Goal: Information Seeking & Learning: Learn about a topic

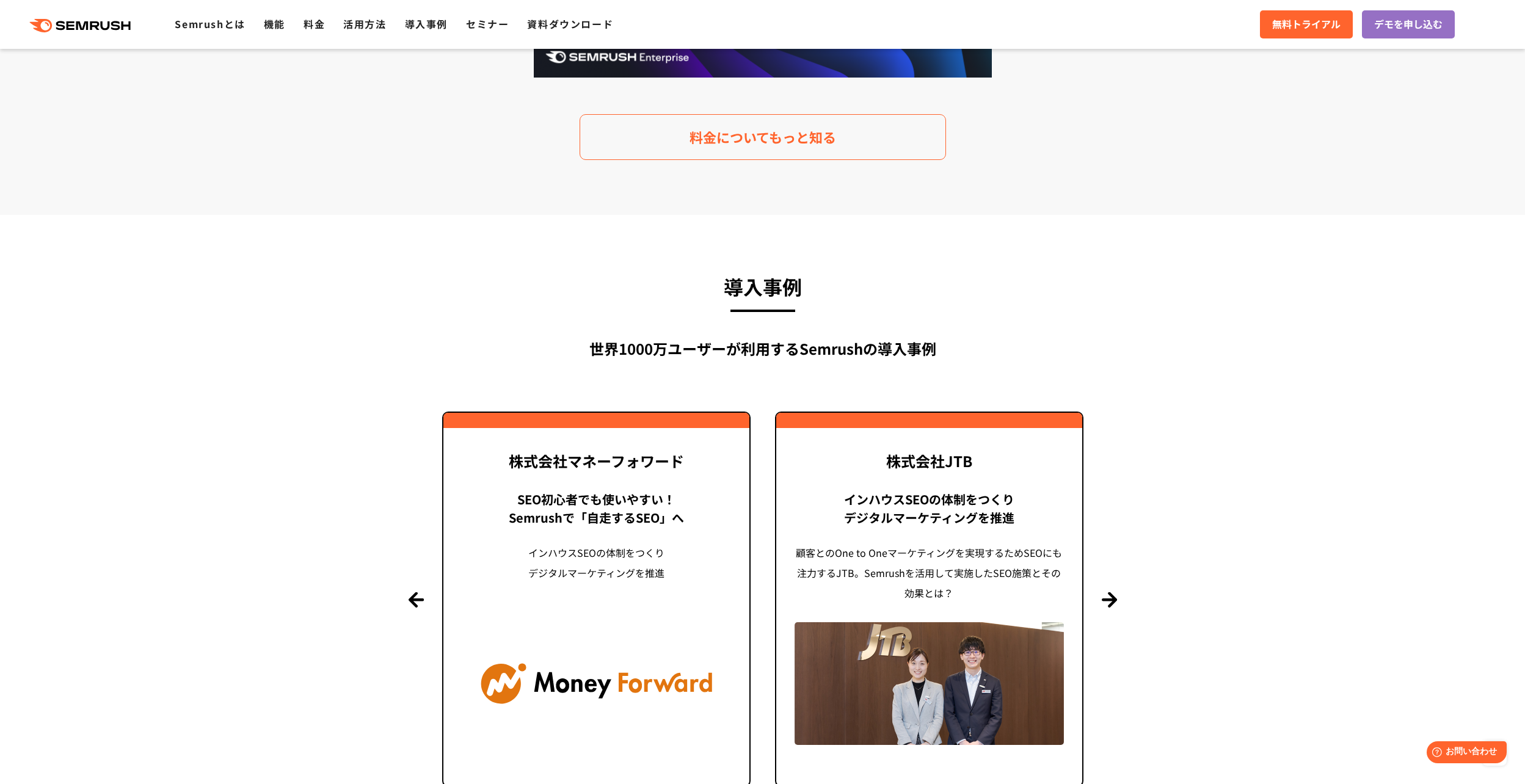
scroll to position [2621, 0]
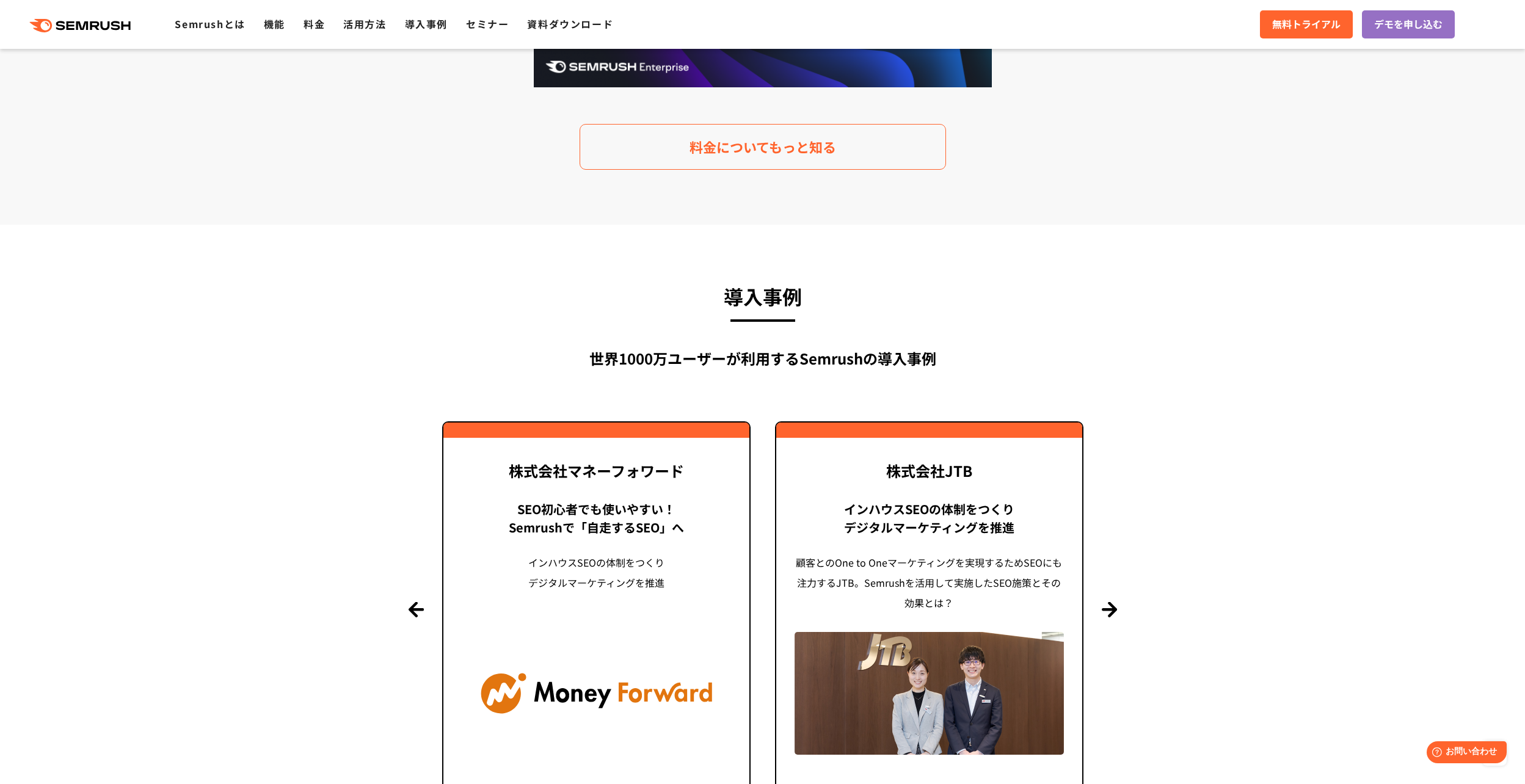
click at [835, 307] on h3 "導入事例" at bounding box center [763, 296] width 641 height 33
click at [1116, 589] on section "導入事例 世界[DATE]万ユーザーが利用する Semrushの導入事例 Previous 株式会社LIXIL 「テクニカルSEOの実践でサイトを健全に Si…" at bounding box center [762, 547] width 1525 height 644
click at [1115, 595] on section "導入事例 世界[DATE]万ユーザーが利用する Semrushの導入事例 Previous 株式会社LIXIL 「テクニカルSEOの実践でサイトを健全に Si…" at bounding box center [762, 547] width 1525 height 644
drag, startPoint x: 1113, startPoint y: 595, endPoint x: 1108, endPoint y: 606, distance: 12.1
click at [1112, 597] on section "導入事例 世界[DATE]万ユーザーが利用する Semrushの導入事例 Previous 株式会社LIXIL 「テクニカルSEOの実践でサイトを健全に Si…" at bounding box center [762, 547] width 1525 height 644
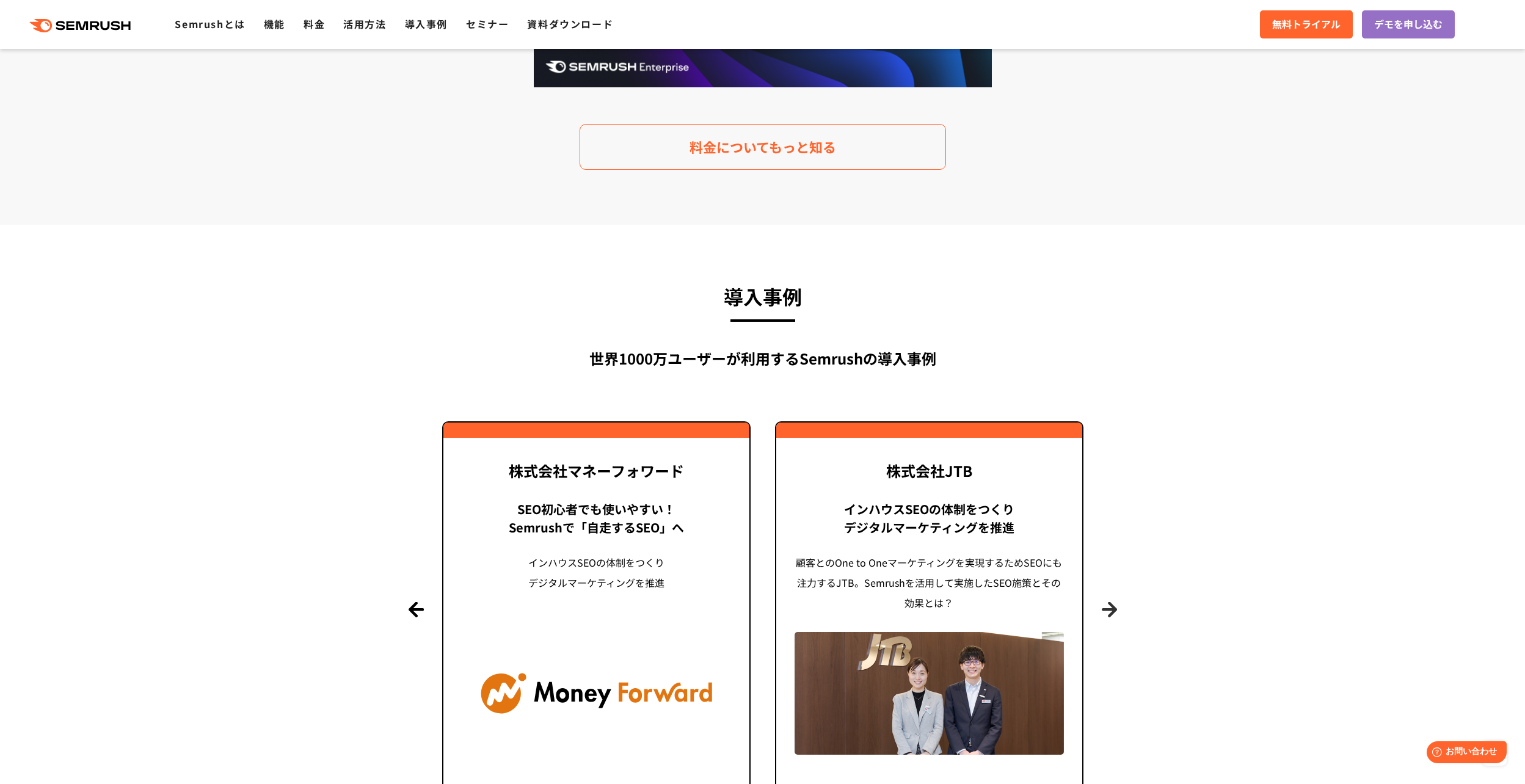
click at [1106, 608] on button "Next" at bounding box center [1109, 608] width 15 height 15
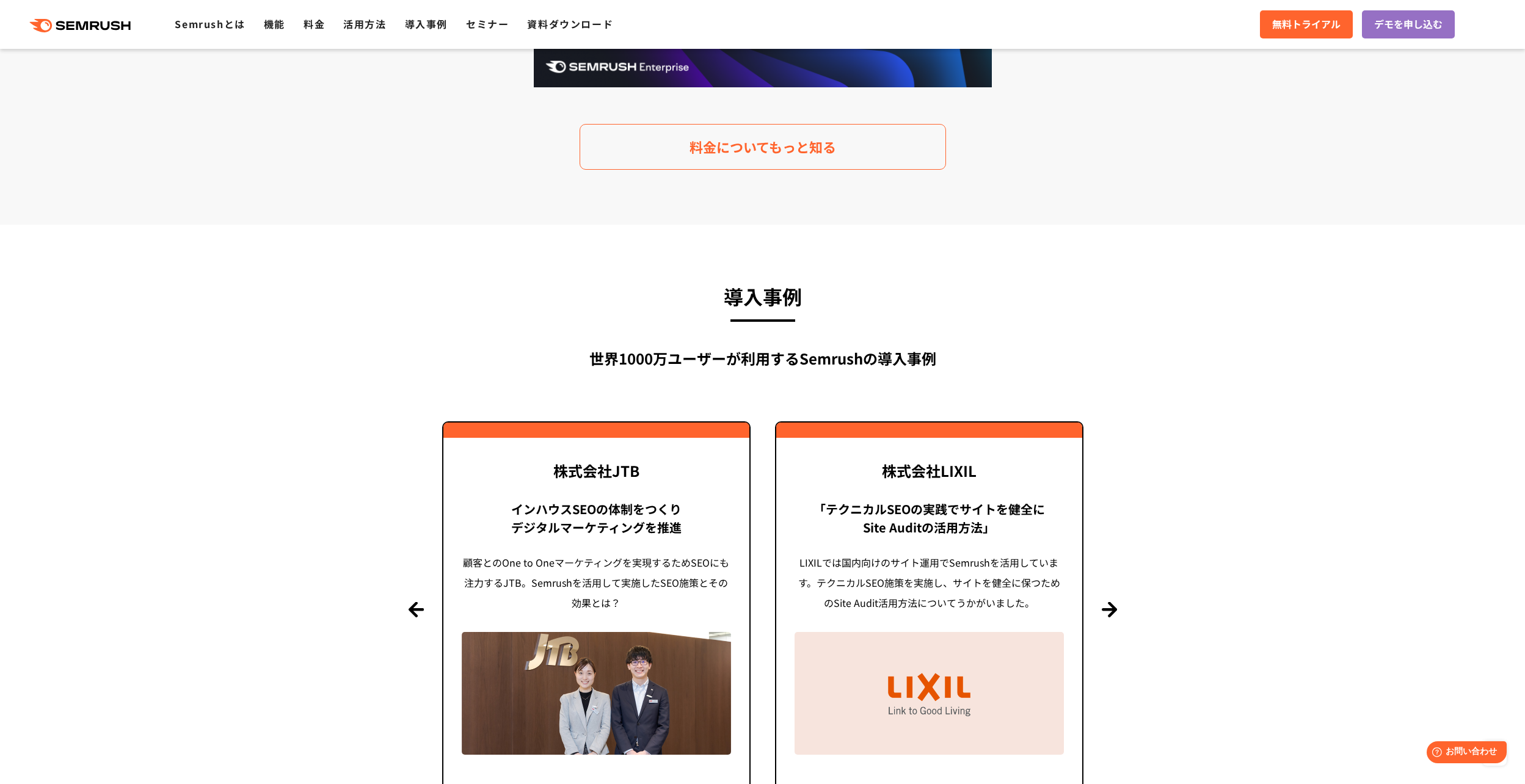
click at [415, 33] on div ".cls {fill: #FF642D;} .cls {fill: #FF642D;} Semrushとは 機能 料金 活用方法 導入事例 セミナー 資料ダウ…" at bounding box center [762, 24] width 1525 height 37
click at [422, 23] on link "導入事例" at bounding box center [426, 24] width 43 height 15
